Goal: Book appointment/travel/reservation

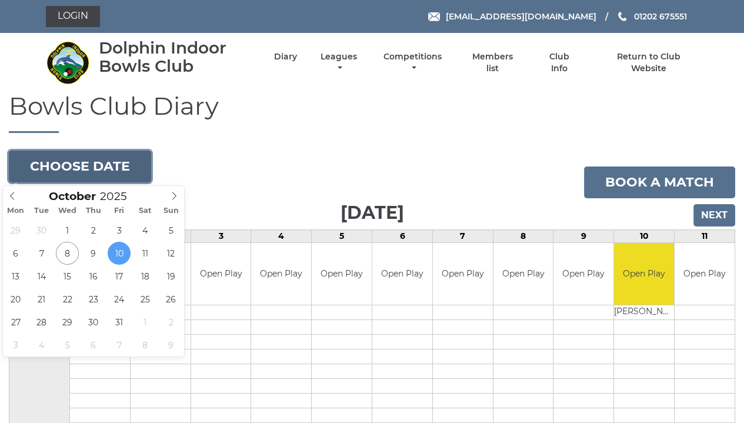
click at [81, 156] on button "Choose date" at bounding box center [80, 167] width 142 height 32
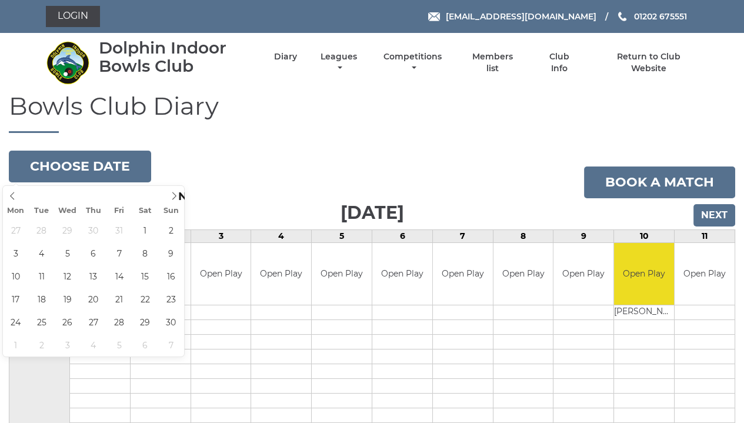
click at [172, 198] on icon at bounding box center [174, 196] width 8 height 8
type input "2025-11-20"
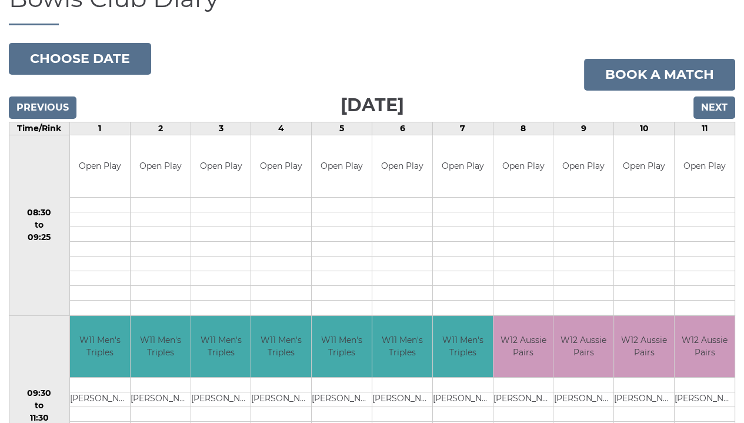
scroll to position [88, 0]
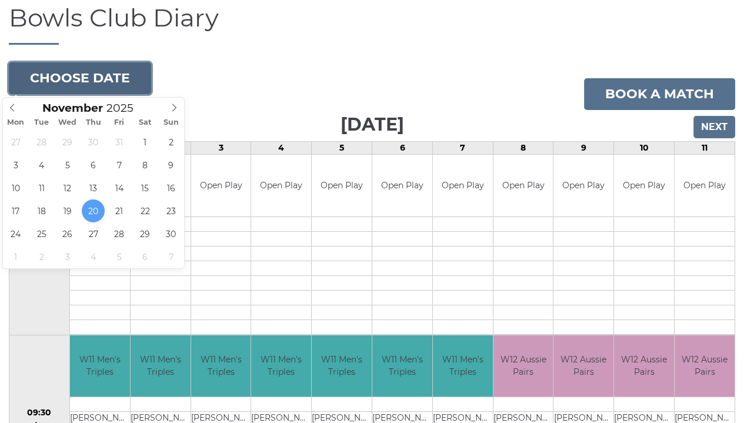
click at [99, 83] on button "Choose date" at bounding box center [80, 78] width 142 height 32
type input "2025-11-18"
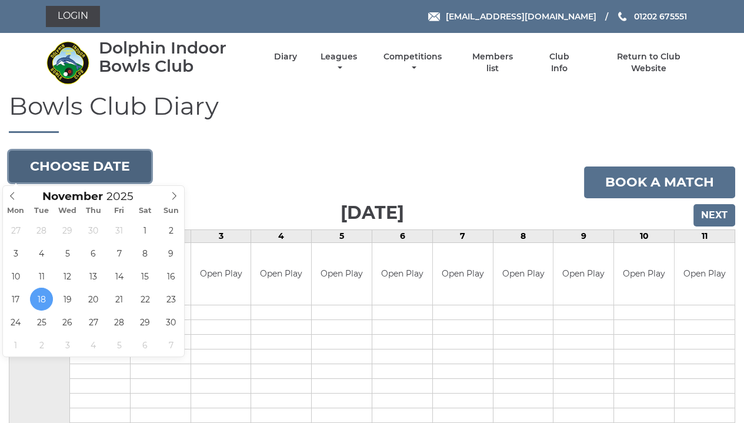
click at [118, 173] on button "Choose date" at bounding box center [80, 167] width 142 height 32
type input "2025-11-25"
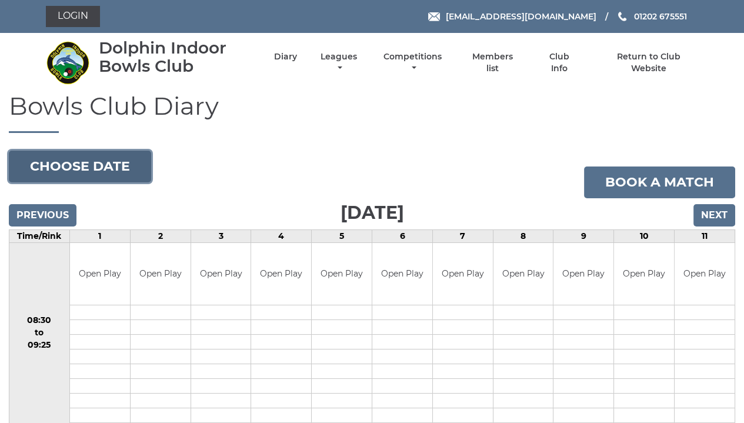
click at [89, 169] on button "Choose date" at bounding box center [80, 167] width 142 height 32
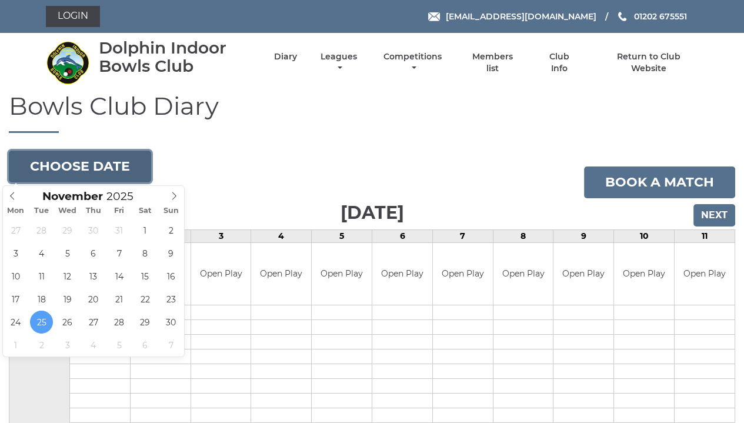
type input "2025-11-28"
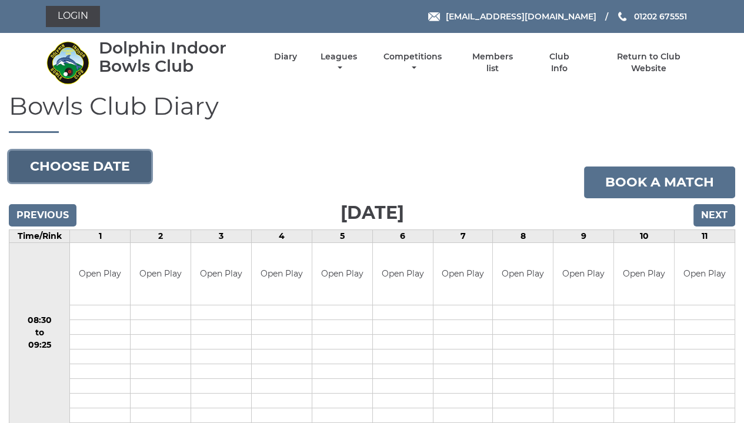
click at [93, 171] on button "Choose date" at bounding box center [80, 167] width 142 height 32
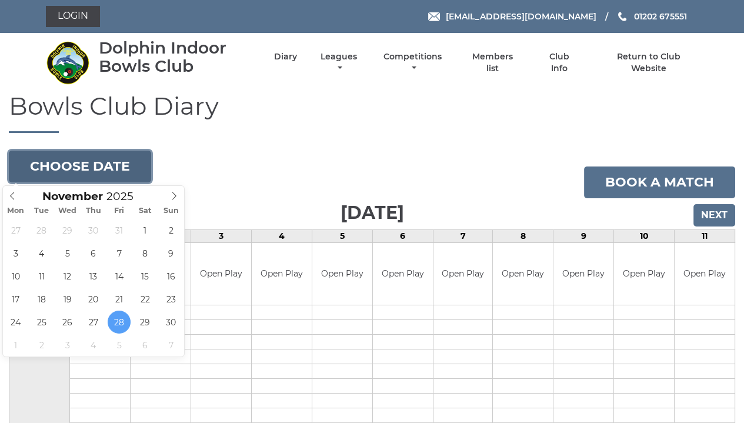
type input "[DATE]"
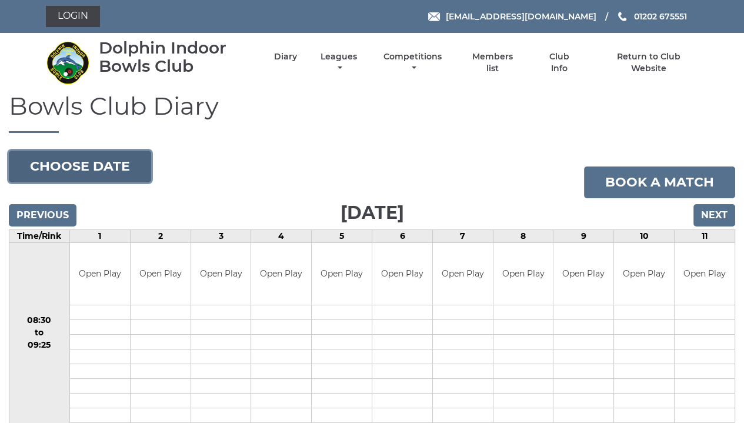
click at [109, 170] on button "Choose date" at bounding box center [80, 167] width 142 height 32
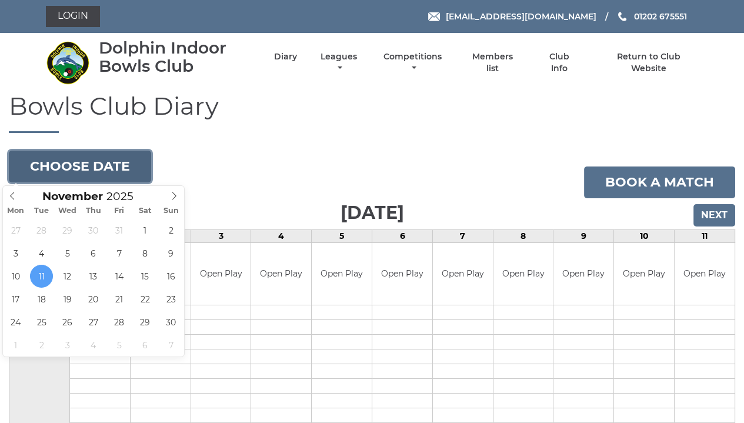
type input "2025-11-14"
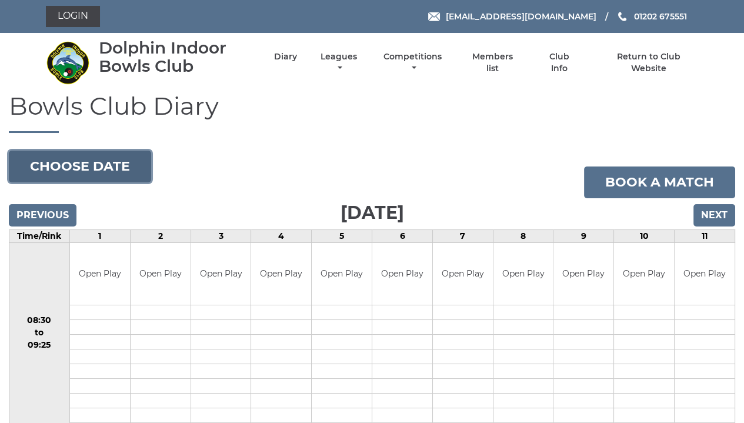
click at [100, 167] on button "Choose date" at bounding box center [80, 167] width 142 height 32
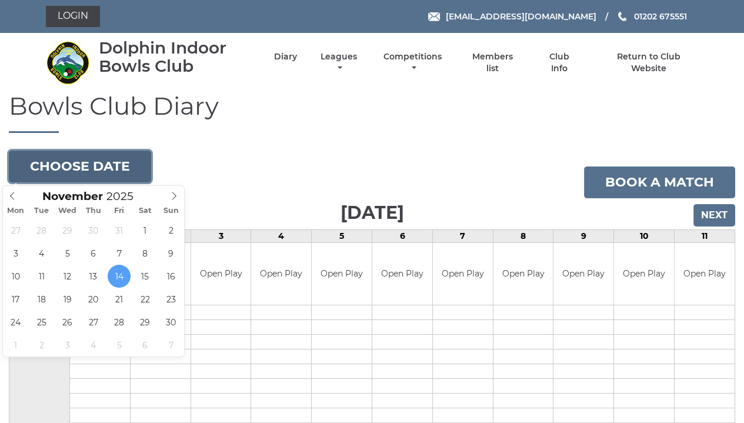
type input "[DATE]"
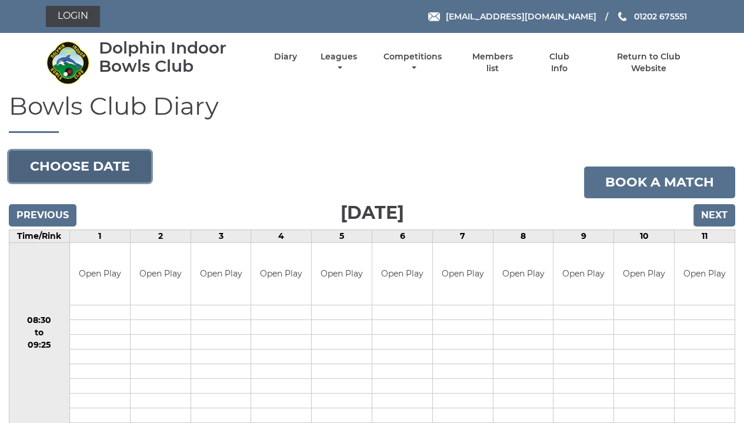
click at [71, 172] on button "Choose date" at bounding box center [80, 167] width 142 height 32
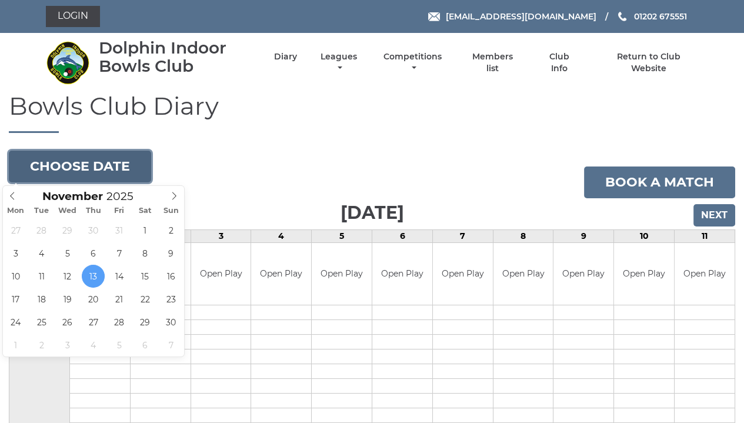
type input "[DATE]"
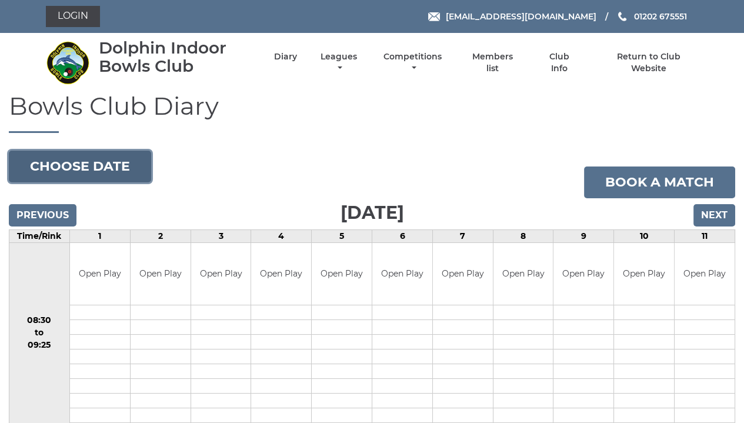
click at [81, 167] on button "Choose date" at bounding box center [80, 167] width 142 height 32
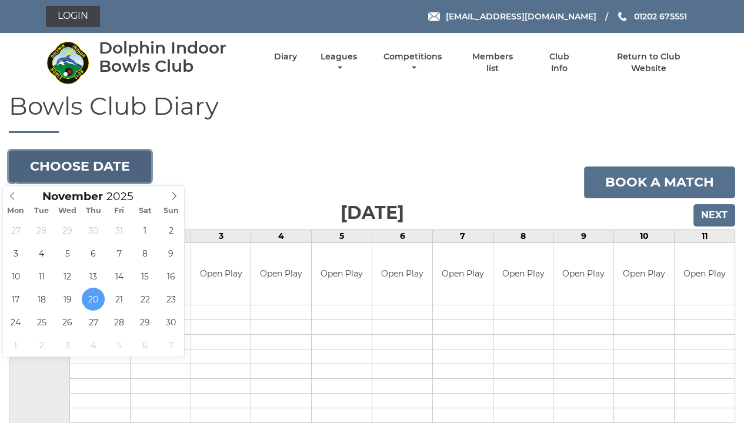
type input "[DATE]"
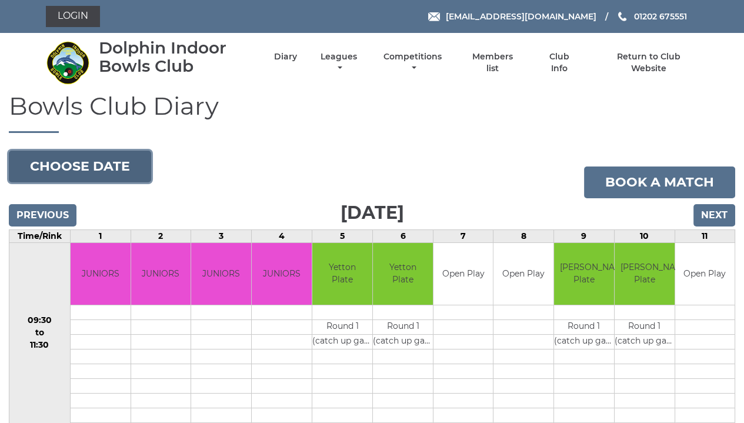
click at [91, 167] on button "Choose date" at bounding box center [80, 167] width 142 height 32
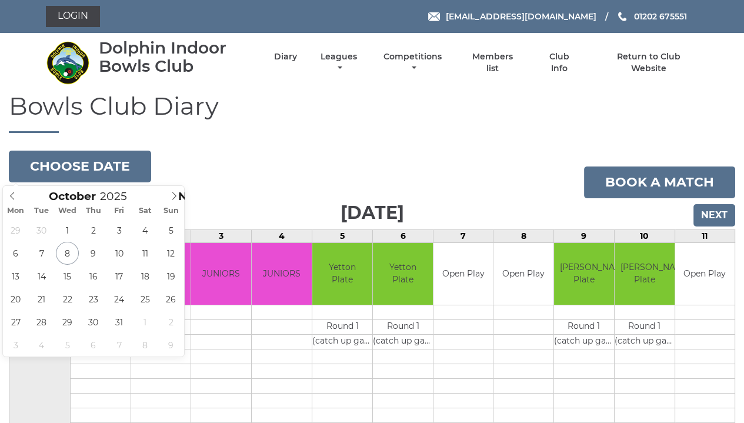
click at [15, 196] on icon at bounding box center [12, 196] width 8 height 8
type input "2025-10-25"
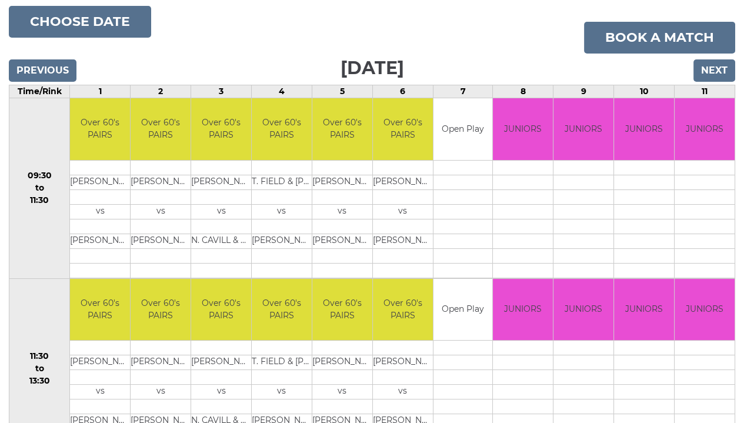
scroll to position [143, 0]
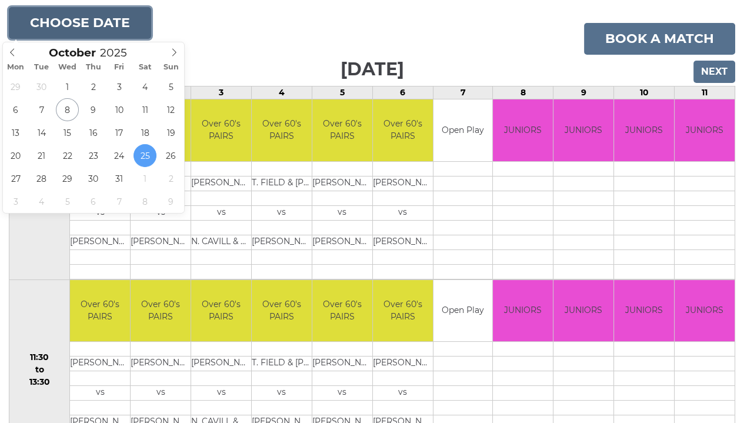
click at [118, 14] on button "Choose date" at bounding box center [80, 23] width 142 height 32
type input "2025-10-31"
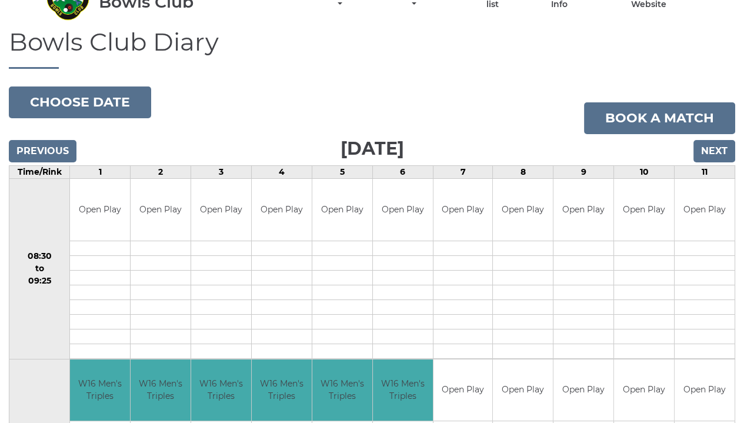
scroll to position [59, 0]
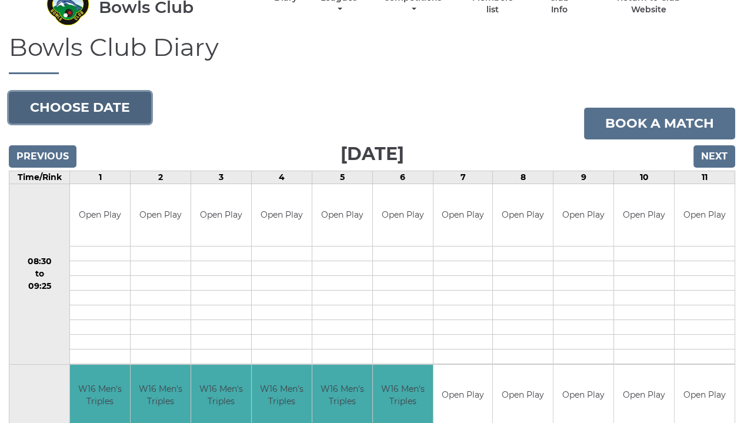
click at [78, 113] on button "Choose date" at bounding box center [80, 108] width 142 height 32
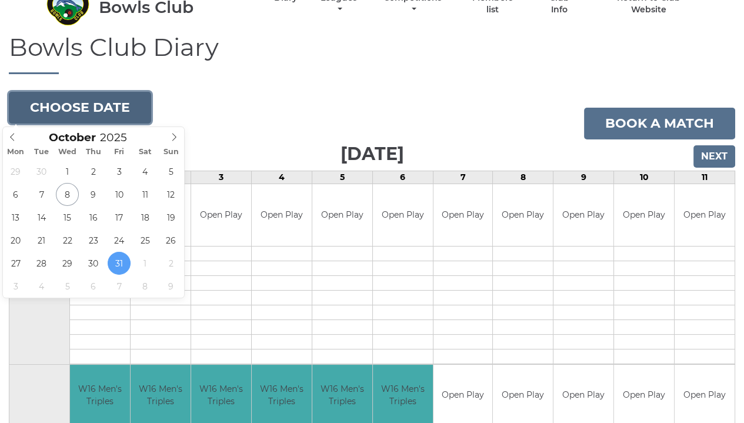
type input "[DATE]"
